Goal: Check status: Check status

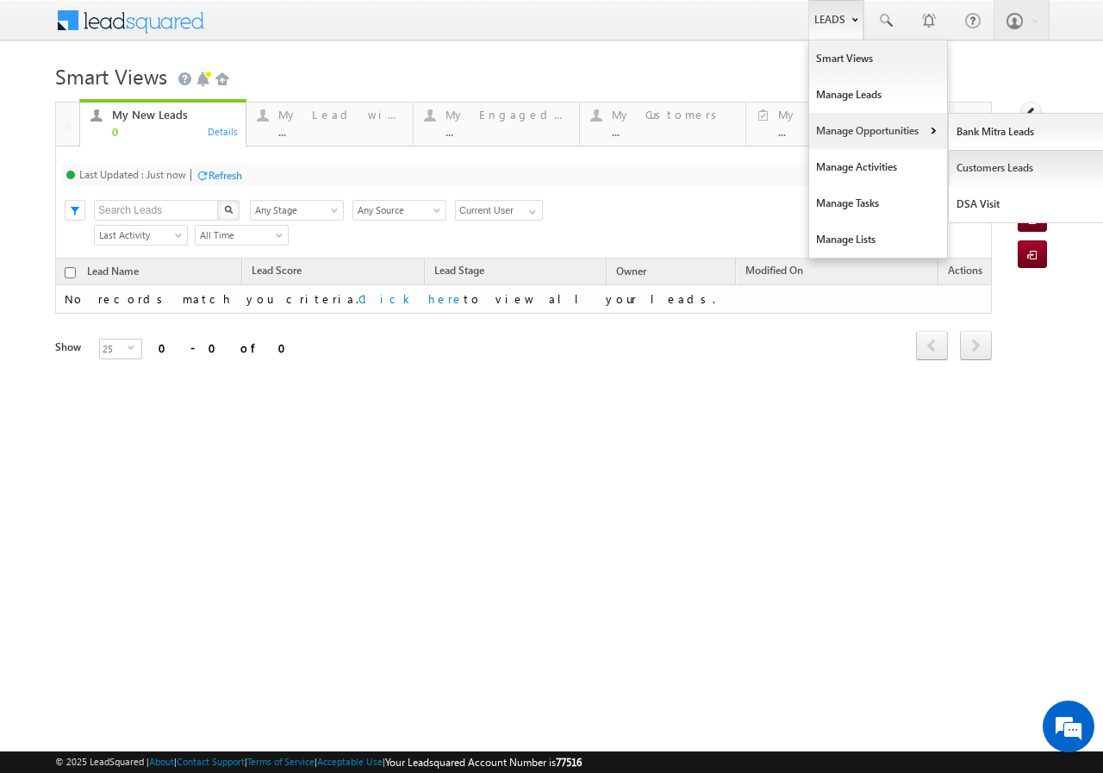
click at [985, 165] on link "Customers Leads" at bounding box center [1027, 168] width 158 height 36
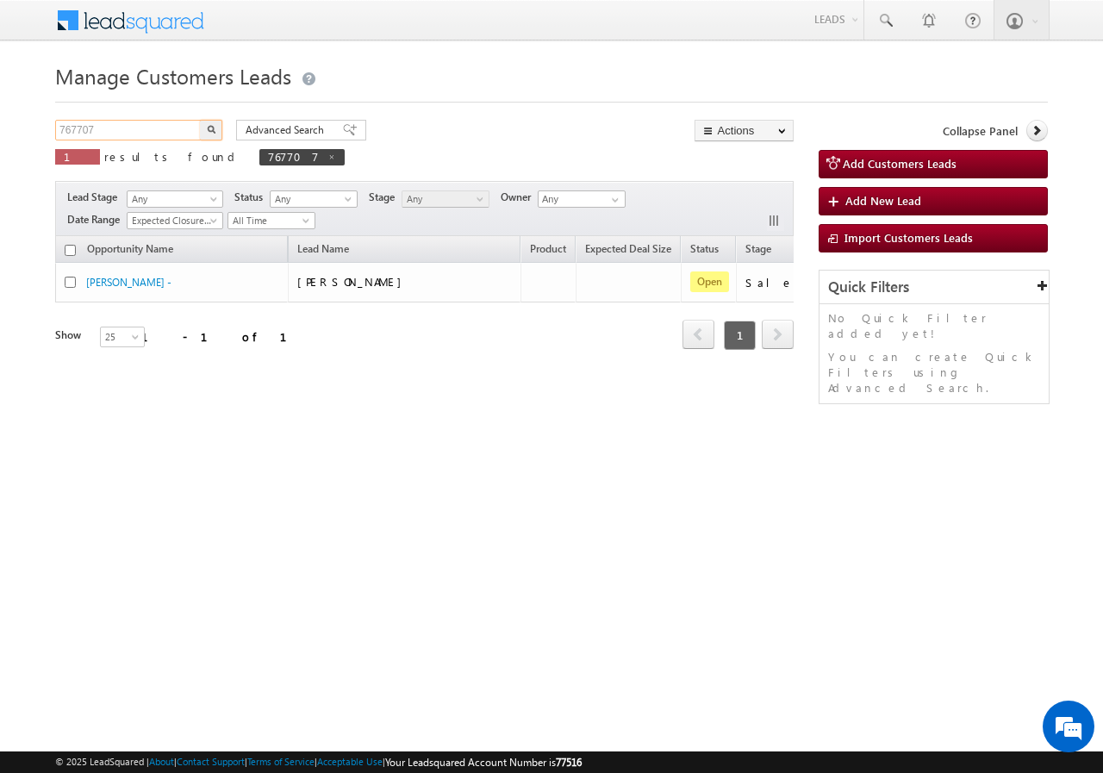
click at [129, 132] on input "767707" at bounding box center [128, 130] width 147 height 21
paste input "4431"
type input "764431"
click at [213, 129] on img "button" at bounding box center [211, 129] width 9 height 9
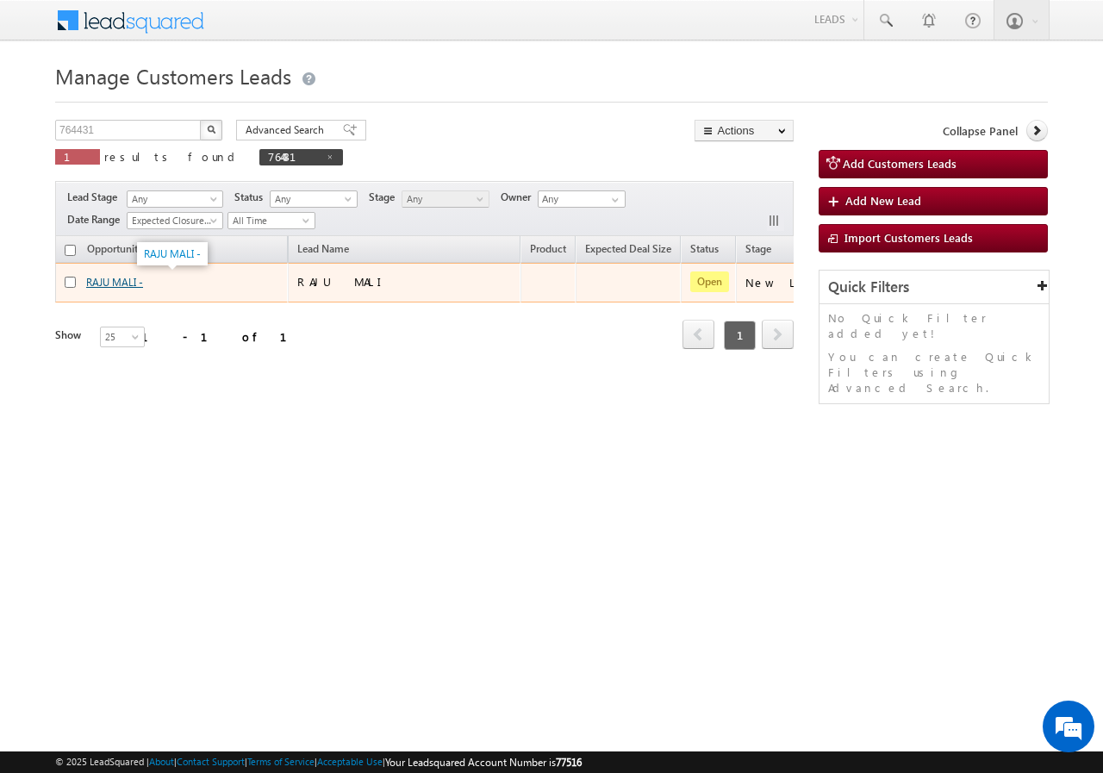
click at [125, 280] on link "RAJU MALI -" at bounding box center [114, 282] width 57 height 13
